Goal: Transaction & Acquisition: Purchase product/service

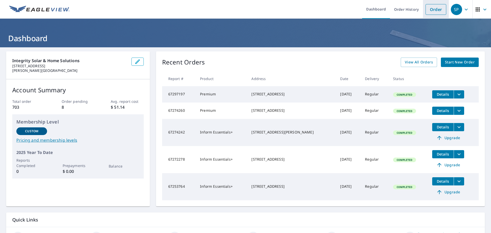
click at [434, 2] on li "Order" at bounding box center [436, 9] width 26 height 19
click at [432, 10] on link "Order" at bounding box center [435, 9] width 21 height 11
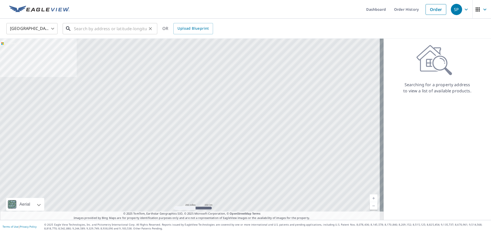
click at [106, 31] on input "text" at bounding box center [110, 28] width 73 height 14
paste input "[STREET_ADDRESS]"
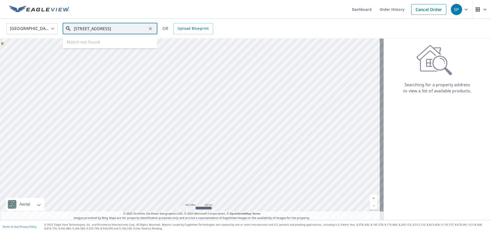
type input "[STREET_ADDRESS]"
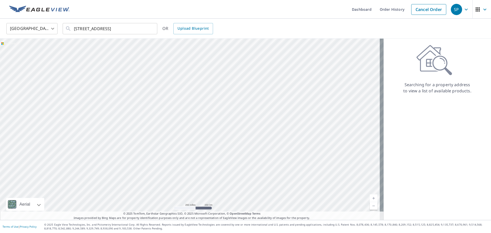
scroll to position [0, 0]
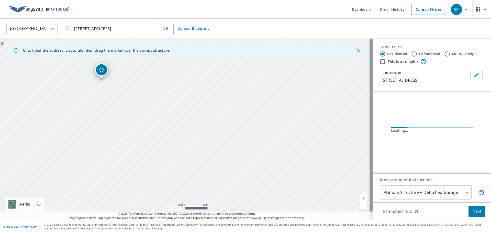
drag, startPoint x: 89, startPoint y: 98, endPoint x: 173, endPoint y: 153, distance: 100.7
click at [172, 153] on div "[STREET_ADDRESS]" at bounding box center [186, 129] width 373 height 181
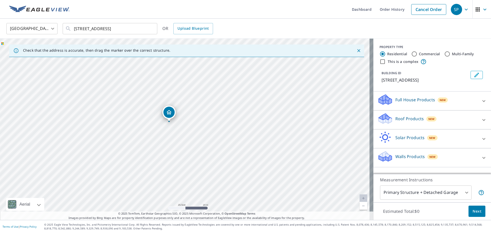
click at [406, 141] on p "Solar Products" at bounding box center [409, 137] width 29 height 6
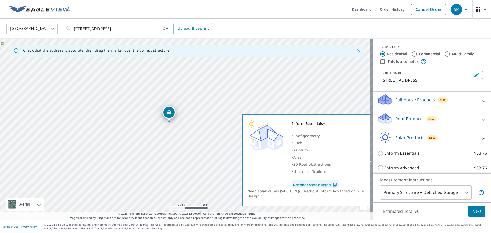
click at [403, 156] on p "Inform Essentials+" at bounding box center [403, 153] width 37 height 6
click at [385, 156] on input "Inform Essentials+ $53.76" at bounding box center [381, 153] width 8 height 6
checkbox input "true"
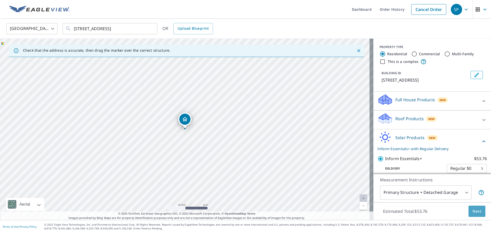
click at [472, 212] on span "Next" at bounding box center [476, 211] width 9 height 6
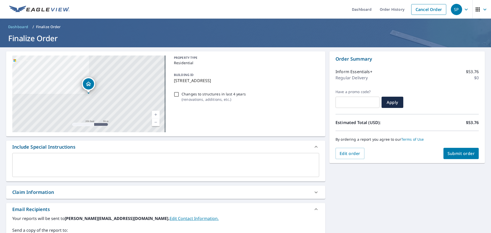
click at [445, 158] on button "Submit order" at bounding box center [461, 153] width 36 height 11
checkbox input "true"
